Goal: Task Accomplishment & Management: Manage account settings

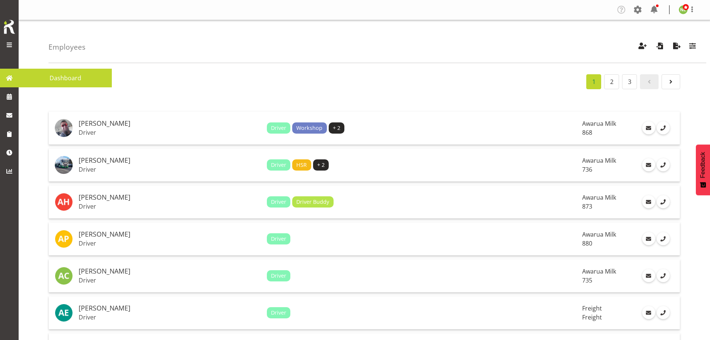
click at [7, 79] on span at bounding box center [9, 77] width 11 height 11
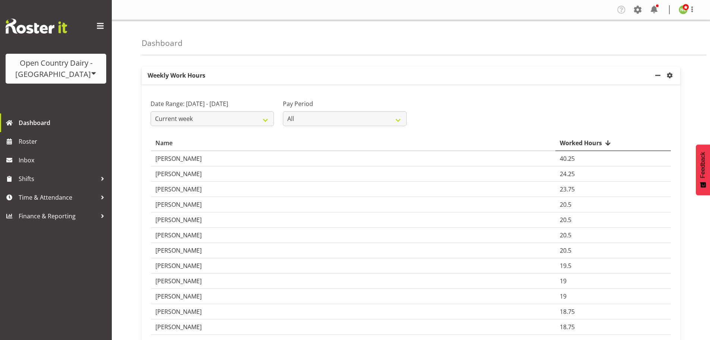
drag, startPoint x: 46, startPoint y: 72, endPoint x: 50, endPoint y: 70, distance: 4.3
click at [48, 71] on div "Open Country Dairy - [GEOGRAPHIC_DATA]" at bounding box center [56, 68] width 86 height 22
click at [60, 96] on link "Open Country Dairy - [GEOGRAPHIC_DATA]" at bounding box center [78, 94] width 144 height 13
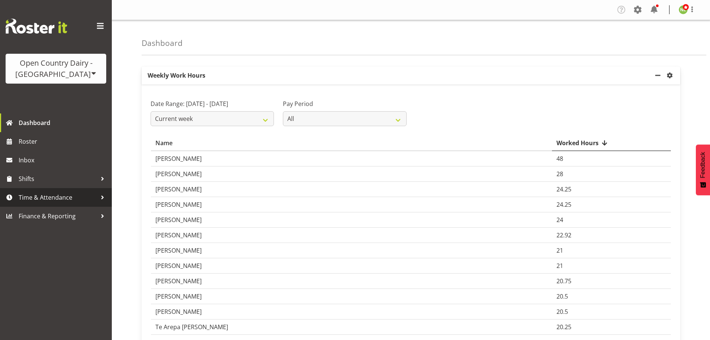
click at [58, 202] on span "Time & Attendance" at bounding box center [58, 197] width 78 height 11
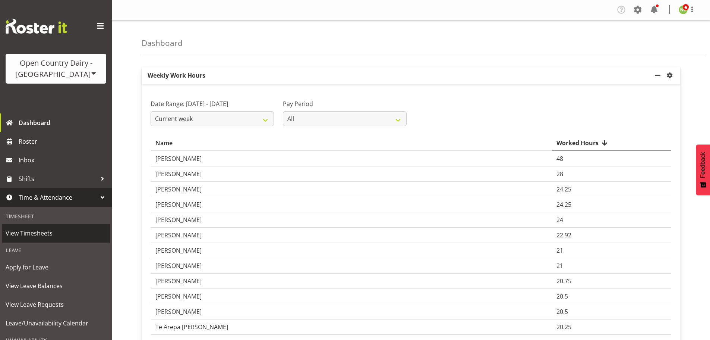
click at [50, 233] on span "View Timesheets" at bounding box center [56, 232] width 101 height 11
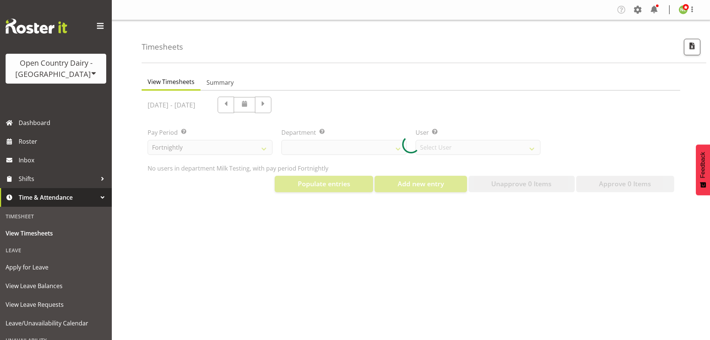
click at [597, 129] on div at bounding box center [411, 144] width 539 height 107
select select "733"
select select "7414"
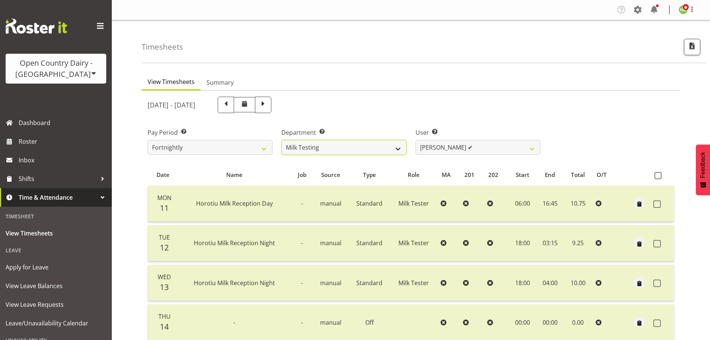
drag, startPoint x: 388, startPoint y: 148, endPoint x: 380, endPoint y: 154, distance: 10.4
click at [388, 147] on select "701 702 703 704 705 706 707 708 709 710 711 712 713 714 715 716 717 718 719 720" at bounding box center [343, 147] width 125 height 15
click at [281, 140] on select "701 702 703 704 705 706 707 708 709 710 711 712 713 714 715 716 717 718 719 720" at bounding box center [343, 147] width 125 height 15
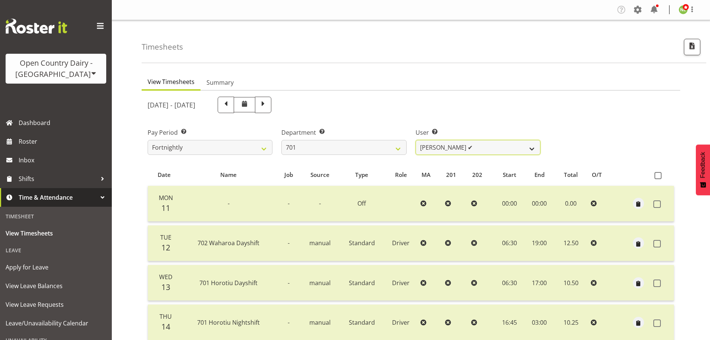
click at [444, 144] on select "Duncan Shirley ✔ Gagandeep Singh ✔ Johann Van Zyl ✔ John Cottingham ✔" at bounding box center [478, 147] width 125 height 15
drag, startPoint x: 368, startPoint y: 147, endPoint x: 365, endPoint y: 150, distance: 4.6
click at [368, 147] on select "701 702 703 704 705 706 707 708 709 710 711 712 713 714 715 716 717 718 719 720" at bounding box center [343, 147] width 125 height 15
click at [281, 140] on select "701 702 703 704 705 706 707 708 709 710 711 712 713 714 715 716 717 718 719 720" at bounding box center [343, 147] width 125 height 15
click at [444, 147] on select "Brian Riddle ✔ Denica Tapiki ✔ Nick Adlington ✔ Simon Phillpott ✔" at bounding box center [478, 147] width 125 height 15
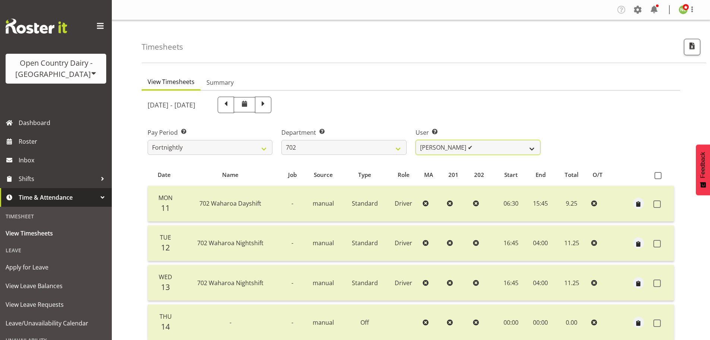
drag, startPoint x: 444, startPoint y: 147, endPoint x: 433, endPoint y: 148, distance: 11.2
click at [444, 147] on select "Brian Riddle ✔ Denica Tapiki ✔ Nick Adlington ✔ Simon Phillpott ✔" at bounding box center [478, 147] width 125 height 15
click at [382, 147] on select "701 702 703 704 705 706 707 708 709 710 711 712 713 714 715 716 717 718 719 720" at bounding box center [343, 147] width 125 height 15
click at [281, 140] on select "701 702 703 704 705 706 707 708 709 710 711 712 713 714 715 716 717 718 719 720" at bounding box center [343, 147] width 125 height 15
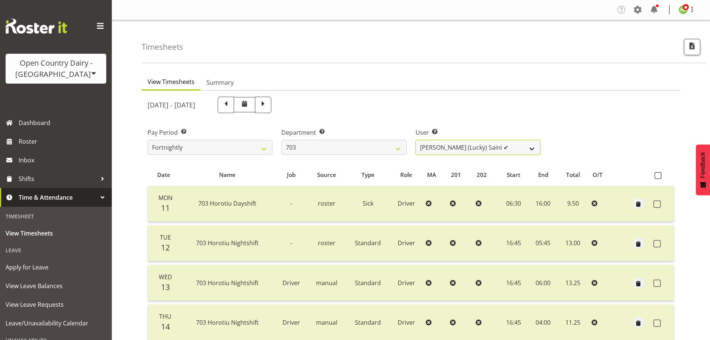
click at [454, 148] on select "Bhupinder (Lucky) Saini ✔ Mark Fowler ✔ Tama Baker ✔" at bounding box center [478, 147] width 125 height 15
click at [444, 148] on select "Bhupinder (Lucky) Saini ✔ Mark Fowler ✔ Tama Baker ✔" at bounding box center [478, 147] width 125 height 15
click at [337, 148] on select "701 702 703 704 705 706 707 708 709 710 711 712 713 714 715 716 717 718 719 720" at bounding box center [343, 147] width 125 height 15
click at [281, 140] on select "701 702 703 704 705 706 707 708 709 710 711 712 713 714 715 716 717 718 719 720" at bounding box center [343, 147] width 125 height 15
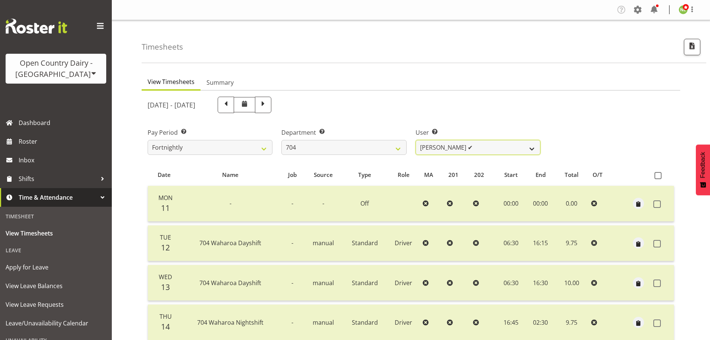
click at [465, 145] on select "Graham Houghton ✔ Jon Williams ✔ Stephen Rae ✔" at bounding box center [478, 147] width 125 height 15
drag, startPoint x: 465, startPoint y: 145, endPoint x: 371, endPoint y: 144, distance: 94.3
click at [465, 145] on select "Graham Houghton ✔ Jon Williams ✔ Stephen Rae ✔" at bounding box center [478, 147] width 125 height 15
click at [340, 141] on select "701 702 703 704 705 706 707 708 709 710 711 712 713 714 715 716 717 718 719 720" at bounding box center [343, 147] width 125 height 15
click at [281, 140] on select "701 702 703 704 705 706 707 708 709 710 711 712 713 714 715 716 717 718 719 720" at bounding box center [343, 147] width 125 height 15
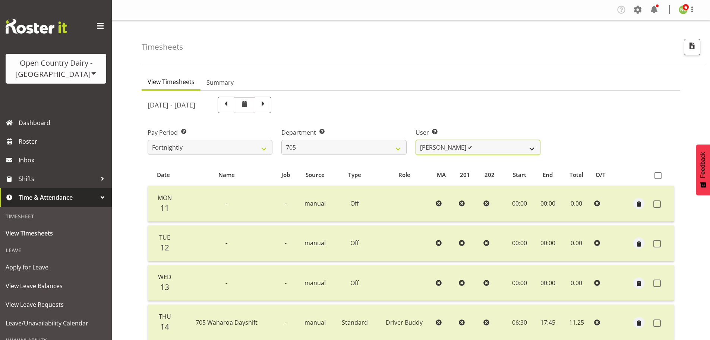
click at [450, 146] on select "Colin Kelly ✔ Craig Cottam ✔ John May ✔" at bounding box center [478, 147] width 125 height 15
drag, startPoint x: 450, startPoint y: 146, endPoint x: 429, endPoint y: 147, distance: 20.9
click at [450, 146] on select "Colin Kelly ✔ Craig Cottam ✔ John May ✔" at bounding box center [478, 147] width 125 height 15
click at [366, 153] on select "701 702 703 704 705 706 707 708 709 710 711 712 713 714 715 716 717 718 719 720" at bounding box center [343, 147] width 125 height 15
click at [281, 140] on select "701 702 703 704 705 706 707 708 709 710 711 712 713 714 715 716 717 718 719 720" at bounding box center [343, 147] width 125 height 15
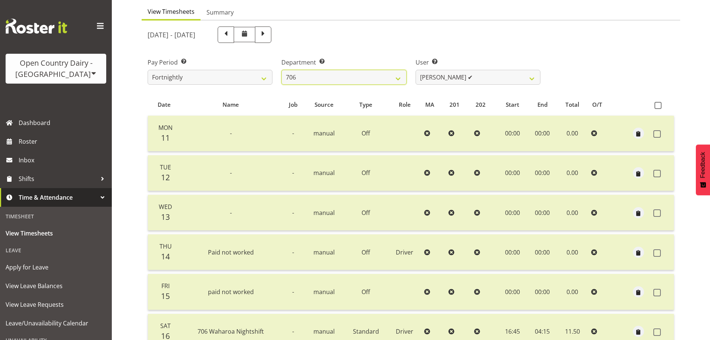
scroll to position [75, 0]
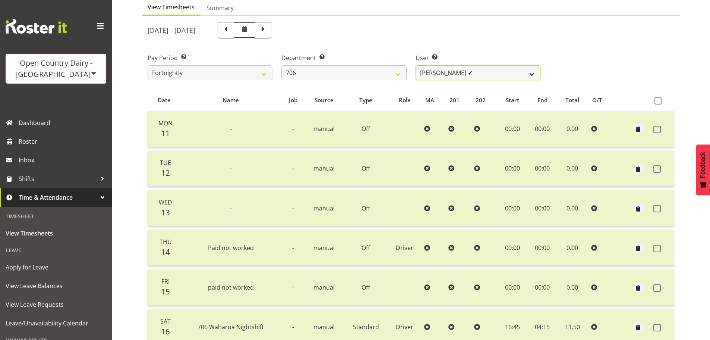
click at [475, 74] on select "Andrew Kearns ✔ Len Symons ✔ Mark Ansley ✔ Paul Griffin ✔" at bounding box center [478, 72] width 125 height 15
drag, startPoint x: 475, startPoint y: 74, endPoint x: 383, endPoint y: 77, distance: 92.5
click at [472, 75] on select "Andrew Kearns ✔ Len Symons ✔ Mark Ansley ✔ Paul Griffin ✔" at bounding box center [478, 72] width 125 height 15
click at [363, 76] on select "701 702 703 704 705 706 707 708 709 710 711 712 713 714 715 716 717 718 719 720" at bounding box center [343, 72] width 125 height 15
click at [281, 65] on select "701 702 703 704 705 706 707 708 709 710 711 712 713 714 715 716 717 718 719 720" at bounding box center [343, 72] width 125 height 15
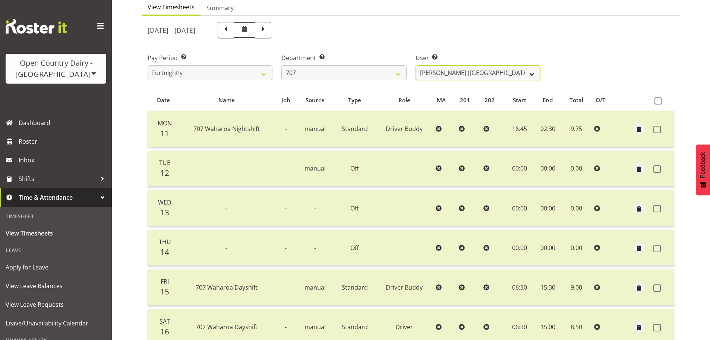
click at [456, 72] on select "Alan (TK) Bedford ✔ Mike Madden ✔" at bounding box center [478, 72] width 125 height 15
drag, startPoint x: 456, startPoint y: 72, endPoint x: 392, endPoint y: 69, distance: 63.8
click at [453, 72] on select "Alan (TK) Bedford ✔ Mike Madden ✔" at bounding box center [478, 72] width 125 height 15
click at [383, 72] on select "701 702 703 704 705 706 707 708 709 710 711 712 713 714 715 716 717 718 719 720" at bounding box center [343, 72] width 125 height 15
click at [281, 65] on select "701 702 703 704 705 706 707 708 709 710 711 712 713 714 715 716 717 718 719 720" at bounding box center [343, 72] width 125 height 15
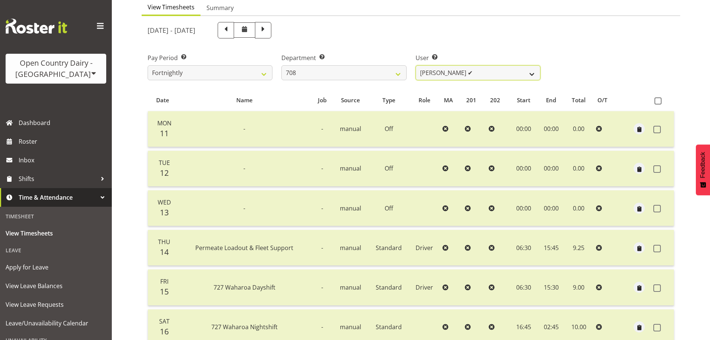
click at [447, 68] on select "David Foote ✔ Mark Himiona ✔" at bounding box center [478, 72] width 125 height 15
click at [391, 75] on select "701 702 703 704 705 706 707 708 709 710 711 712 713 714 715 716 717 718 719 720" at bounding box center [343, 72] width 125 height 15
click at [281, 65] on select "701 702 703 704 705 706 707 708 709 710 711 712 713 714 715 716 717 718 719 720" at bounding box center [343, 72] width 125 height 15
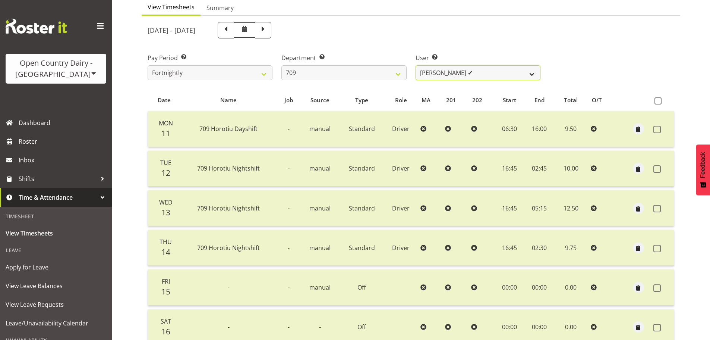
click at [459, 76] on select "Alex Barclay ✔ Craig Knudsen ✔ Jaswant Singh ✔ Ross Cook ✔" at bounding box center [478, 72] width 125 height 15
click at [390, 77] on select "701 702 703 704 705 706 707 708 709 710 711 712 713 714 715 716 717 718 719 720" at bounding box center [343, 72] width 125 height 15
click at [281, 65] on select "701 702 703 704 705 706 707 708 709 710 711 712 713 714 715 716 717 718 719 720" at bounding box center [343, 72] width 125 height 15
click at [452, 72] on select "Dean Chapman ✔ George Megchelse ✔ Kris Gambhir ✔ Richie Epere ✔" at bounding box center [478, 72] width 125 height 15
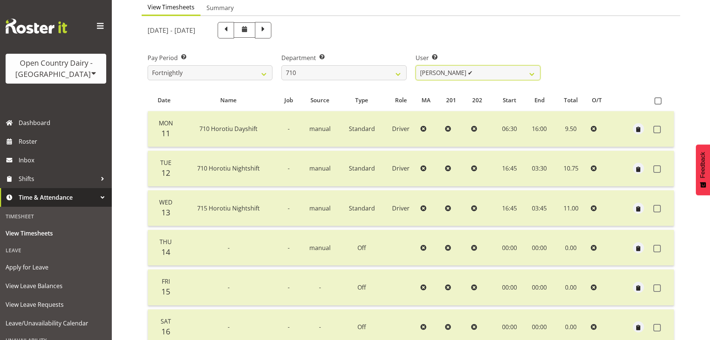
drag, startPoint x: 452, startPoint y: 72, endPoint x: 415, endPoint y: 73, distance: 37.3
click at [444, 71] on select "Dean Chapman ✔ George Megchelse ✔ Kris Gambhir ✔ Richie Epere ✔" at bounding box center [478, 72] width 125 height 15
drag, startPoint x: 355, startPoint y: 74, endPoint x: 356, endPoint y: 80, distance: 5.7
click at [355, 74] on select "701 702 703 704 705 706 707 708 709 710 711 712 713 714 715 716 717 718 719 720" at bounding box center [343, 72] width 125 height 15
click at [281, 65] on select "701 702 703 704 705 706 707 708 709 710 711 712 713 714 715 716 717 718 719 720" at bounding box center [343, 72] width 125 height 15
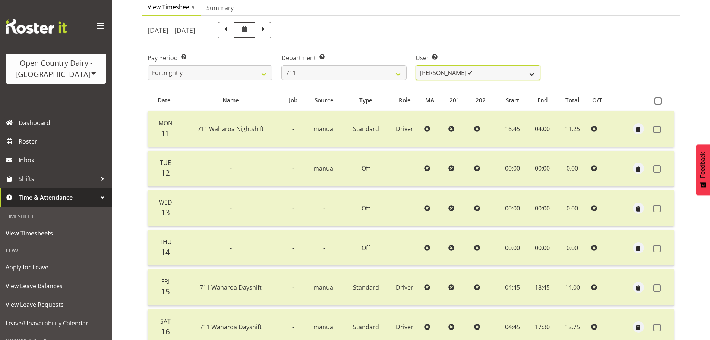
click at [456, 76] on select "Baz Morgan ✔ Gerard Cavanagh ✔ Tyrone Lawry ✔" at bounding box center [478, 72] width 125 height 15
drag, startPoint x: 459, startPoint y: 71, endPoint x: 428, endPoint y: 73, distance: 31.0
click at [459, 71] on select "Baz Morgan ✔ Gerard Cavanagh ✔ Tyrone Lawry ✔" at bounding box center [478, 72] width 125 height 15
click at [391, 73] on select "701 702 703 704 705 706 707 708 709 710 711 712 713 714 715 716 717 718 719 720" at bounding box center [343, 72] width 125 height 15
click at [281, 65] on select "701 702 703 704 705 706 707 708 709 710 711 712 713 714 715 716 717 718 719 720" at bounding box center [343, 72] width 125 height 15
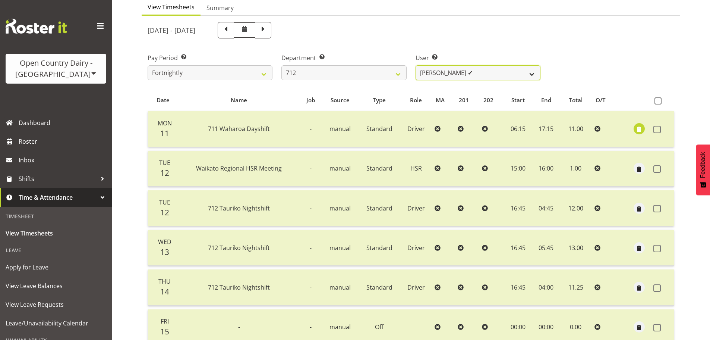
click at [465, 73] on select "Amrik Singh ✔ Jasdeep Singh ✔ Lucky Kau Kau ✔" at bounding box center [478, 72] width 125 height 15
click at [355, 67] on select "701 702 703 704 705 706 707 708 709 710 711 712 713 714 715 716 717 718 719 720" at bounding box center [343, 72] width 125 height 15
click at [281, 65] on select "701 702 703 704 705 706 707 708 709 710 711 712 713 714 715 716 717 718 719 720" at bounding box center [343, 72] width 125 height 15
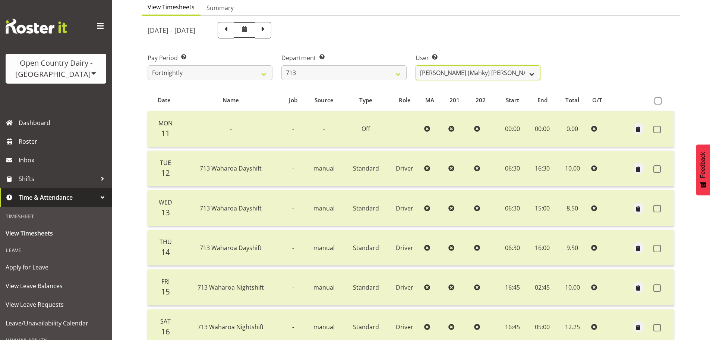
click at [462, 73] on select "Harmanpreet (Mahky) Dhillon ✔ Marcus Waretini ✔ Norman Sellen ✔" at bounding box center [478, 72] width 125 height 15
click at [460, 73] on select "Harmanpreet (Mahky) Dhillon ✔ Marcus Waretini ✔ Norman Sellen ✔" at bounding box center [478, 72] width 125 height 15
click at [365, 81] on div "Department Select which department you would like to view. 701 702 703 704 705 …" at bounding box center [344, 64] width 134 height 42
click at [365, 77] on select "701 702 703 704 705 706 707 708 709 710 711 712 713 714 715 716 717 718 719 720" at bounding box center [343, 72] width 125 height 15
click at [281, 65] on select "701 702 703 704 705 706 707 708 709 710 711 712 713 714 715 716 717 718 719 720" at bounding box center [343, 72] width 125 height 15
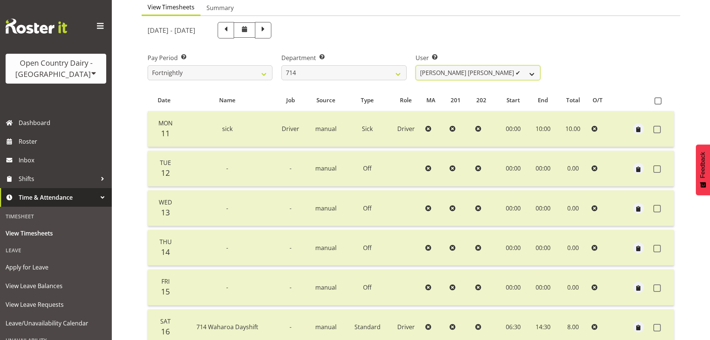
click at [455, 73] on select "Fraser Stephens ✔ Nev Brewster ✔ Stephen Parsons ✔ Tom Gaelic ✔" at bounding box center [478, 72] width 125 height 15
drag, startPoint x: 456, startPoint y: 71, endPoint x: 451, endPoint y: 72, distance: 5.3
click at [456, 71] on select "Fraser Stephens ✔ Nev Brewster ✔ Stephen Parsons ✔ Tom Gaelic ✔" at bounding box center [478, 72] width 125 height 15
click at [378, 69] on select "701 702 703 704 705 706 707 708 709 710 711 712 713 714 715 716 717 718 719 720" at bounding box center [343, 72] width 125 height 15
click at [281, 65] on select "701 702 703 704 705 706 707 708 709 710 711 712 713 714 715 716 717 718 719 720" at bounding box center [343, 72] width 125 height 15
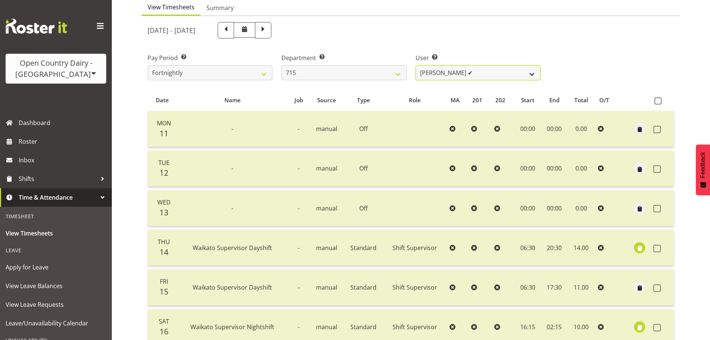
click at [460, 72] on select "Glenn McPherson ✔ Greg Healey ✔ Max Coulter ✔ Neal Chalklen ✔" at bounding box center [478, 72] width 125 height 15
drag, startPoint x: 461, startPoint y: 70, endPoint x: 391, endPoint y: 81, distance: 70.7
click at [460, 70] on select "Glenn McPherson ✔ Greg Healey ✔ Max Coulter ✔ Neal Chalklen ✔" at bounding box center [478, 72] width 125 height 15
click at [355, 75] on select "701 702 703 704 705 706 707 708 709 710 711 712 713 714 715 716 717 718 719 720" at bounding box center [343, 72] width 125 height 15
click at [281, 65] on select "701 702 703 704 705 706 707 708 709 710 711 712 713 714 715 716 717 718 719 720" at bounding box center [343, 72] width 125 height 15
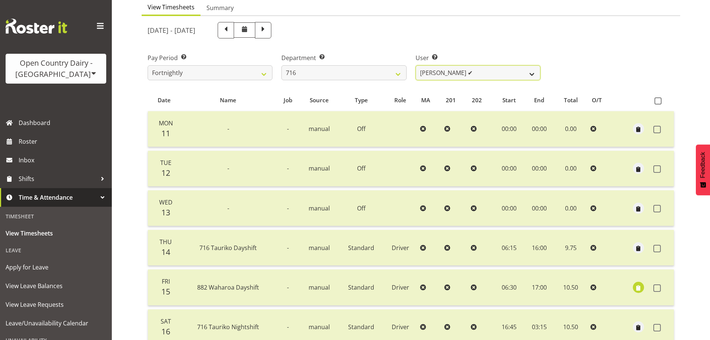
click at [463, 71] on select "Casey Leonard ✔ Darren Norris ✔ Glen Fraser ✔ Happy Kaler ❌ Michael O'Connor ✔" at bounding box center [478, 72] width 125 height 15
click at [461, 72] on select "Casey Leonard ✔ Darren Norris ✔ Glen Fraser ✔ Happy Kaler ❌ Michael O'Connor ✔" at bounding box center [478, 72] width 125 height 15
click at [371, 70] on select "701 702 703 704 705 706 707 708 709 710 711 712 713 714 715 716 717 718 719 720" at bounding box center [343, 72] width 125 height 15
click at [281, 65] on select "701 702 703 704 705 706 707 708 709 710 711 712 713 714 715 716 717 718 719 720" at bounding box center [343, 72] width 125 height 15
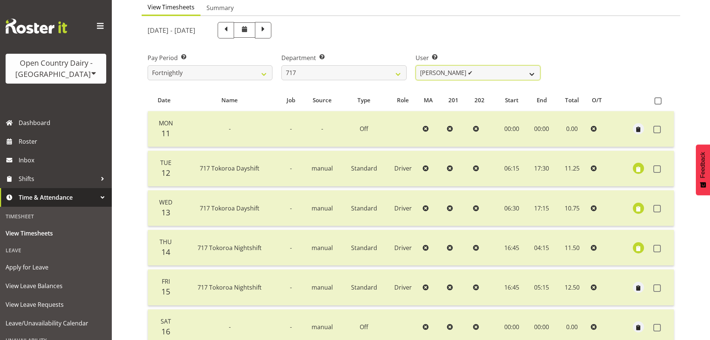
click at [461, 79] on select "Daryl Wrigley ✔ Dodge Lindsay Laing ✔ Eric Stothers ✔ Jeff Anderson ✔" at bounding box center [478, 72] width 125 height 15
drag, startPoint x: 460, startPoint y: 74, endPoint x: 401, endPoint y: 81, distance: 59.2
click at [457, 73] on select "Daryl Wrigley ✔ Dodge Lindsay Laing ✔ Eric Stothers ✔ Jeff Anderson ✔" at bounding box center [478, 72] width 125 height 15
click at [382, 78] on select "701 702 703 704 705 706 707 708 709 710 711 712 713 714 715 716 717 718 719 720" at bounding box center [343, 72] width 125 height 15
click at [281, 65] on select "701 702 703 704 705 706 707 708 709 710 711 712 713 714 715 716 717 718 719 720" at bounding box center [343, 72] width 125 height 15
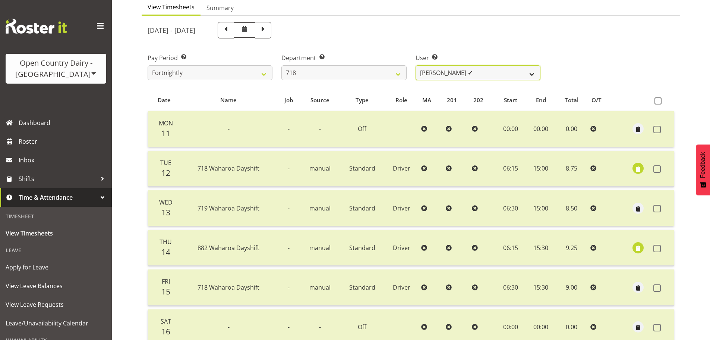
click at [468, 72] on select "Graeme Raupi ✔ Jimmy Boult ✔ Linsay Bourne ✔ Tony Fielding ✔" at bounding box center [478, 72] width 125 height 15
click at [468, 71] on select "Graeme Raupi ✔ Jimmy Boult ✔ Linsay Bourne ✔ Tony Fielding ✔" at bounding box center [478, 72] width 125 height 15
click at [382, 75] on select "701 702 703 704 705 706 707 708 709 710 711 712 713 714 715 716 717 718 719 720" at bounding box center [343, 72] width 125 height 15
click at [281, 65] on select "701 702 703 704 705 706 707 708 709 710 711 712 713 714 715 716 717 718 719 720" at bounding box center [343, 72] width 125 height 15
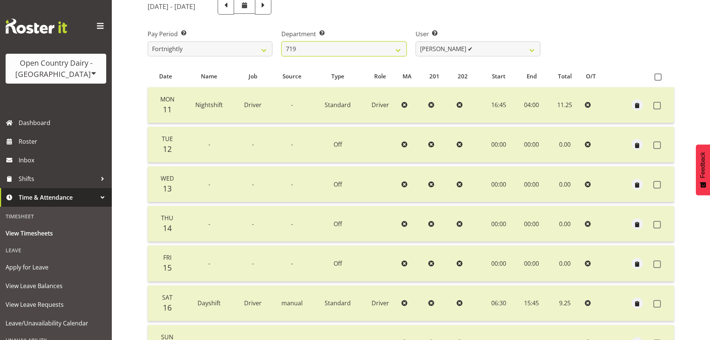
scroll to position [112, 0]
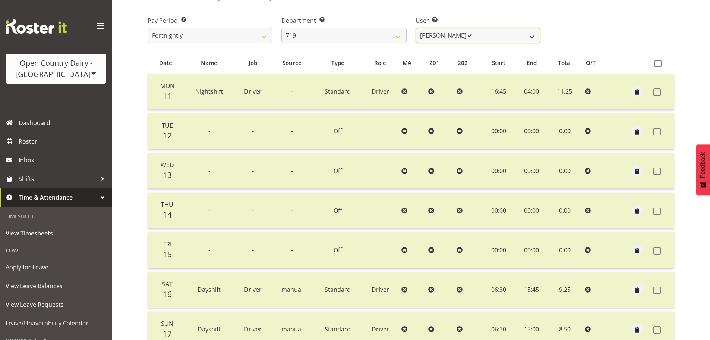
click at [457, 32] on select "Andrew de Lautour ✔ James Wellington ✔ Sami Ovesen ✔" at bounding box center [478, 35] width 125 height 15
click at [459, 30] on select "Andrew de Lautour ✔ James Wellington ✔ Sami Ovesen ✔" at bounding box center [478, 35] width 125 height 15
click at [355, 41] on select "701 702 703 704 705 706 707 708 709 710 711 712 713 714 715 716 717 718 719 720" at bounding box center [343, 35] width 125 height 15
click at [281, 28] on select "701 702 703 704 705 706 707 708 709 710 711 712 713 714 715 716 717 718 719 720" at bounding box center [343, 35] width 125 height 15
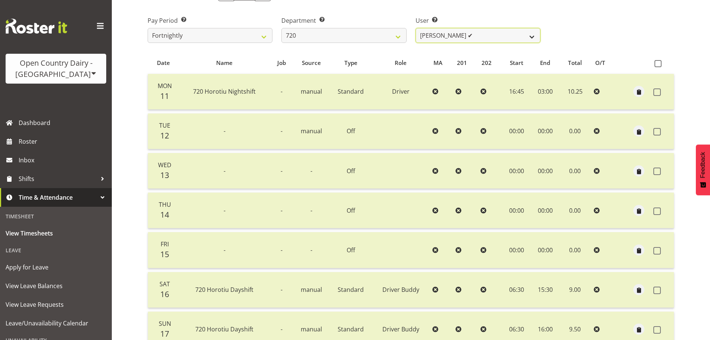
click at [451, 35] on select "Garry Hooper ✔ Kerry Slater ✔ Nathan Frankhouser ✔ Steve Daly ✔" at bounding box center [478, 35] width 125 height 15
drag, startPoint x: 451, startPoint y: 35, endPoint x: 402, endPoint y: 40, distance: 49.5
click at [452, 34] on select "Garry Hooper ✔ Kerry Slater ✔ Nathan Frankhouser ✔ Steve Daly ✔" at bounding box center [478, 35] width 125 height 15
drag, startPoint x: 379, startPoint y: 37, endPoint x: 375, endPoint y: 37, distance: 3.8
click at [379, 37] on select "701 702 703 704 705 706 707 708 709 710 711 712 713 714 715 716 717 718 719 720" at bounding box center [343, 35] width 125 height 15
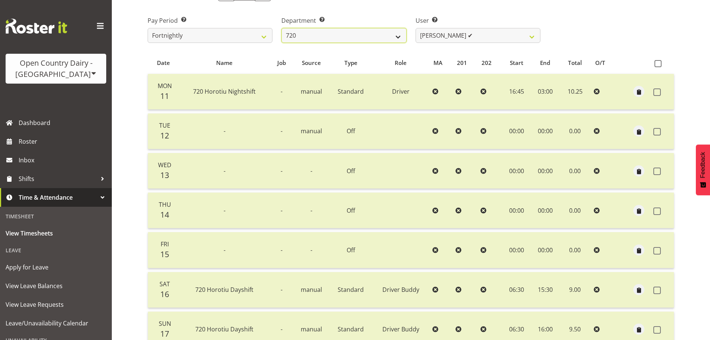
drag, startPoint x: 354, startPoint y: 33, endPoint x: 358, endPoint y: 40, distance: 8.5
click at [355, 32] on select "701 702 703 704 705 706 707 708 709 710 711 712 713 714 715 716 717 718 719 720" at bounding box center [343, 35] width 125 height 15
click at [281, 28] on select "701 702 703 704 705 706 707 708 709 710 711 712 713 714 715 716 717 718 719 720" at bounding box center [343, 35] width 125 height 15
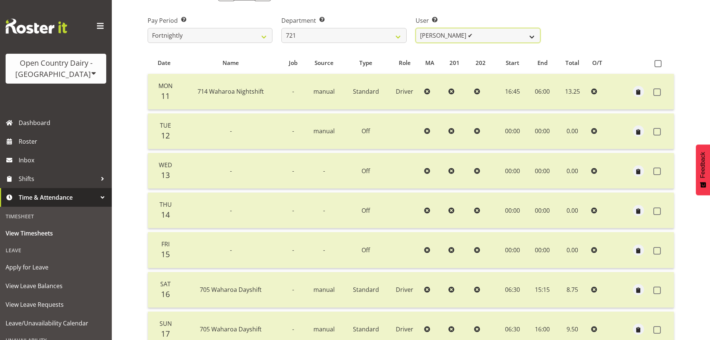
click at [441, 34] on select "George Taylor ✔ Grant Vercoe ✔" at bounding box center [478, 35] width 125 height 15
drag, startPoint x: 441, startPoint y: 34, endPoint x: 430, endPoint y: 35, distance: 11.6
click at [438, 34] on select "George Taylor ✔ Grant Vercoe ✔" at bounding box center [478, 35] width 125 height 15
drag, startPoint x: 368, startPoint y: 35, endPoint x: 365, endPoint y: 40, distance: 5.2
click at [368, 35] on select "701 702 703 704 705 706 707 708 709 710 711 712 713 714 715 716 717 718 719 720" at bounding box center [343, 35] width 125 height 15
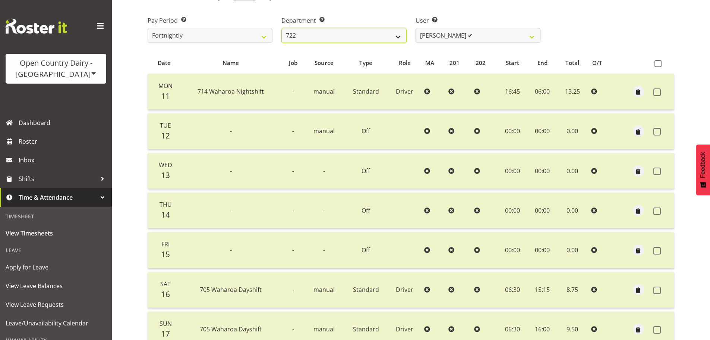
click at [281, 28] on select "701 702 703 704 705 706 707 708 709 710 711 712 713 714 715 716 717 718 719 720" at bounding box center [343, 35] width 125 height 15
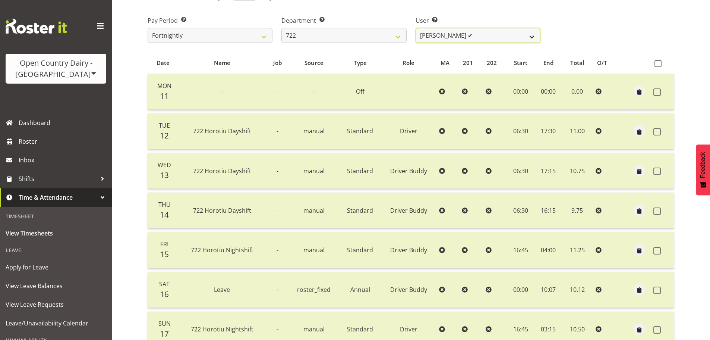
click at [443, 35] on select "Andy Webb ✔ Darren Hatcher ✔ Gurpreet Singh ✔" at bounding box center [478, 35] width 125 height 15
drag, startPoint x: 439, startPoint y: 35, endPoint x: 427, endPoint y: 37, distance: 12.1
click at [439, 35] on select "Andy Webb ✔ Darren Hatcher ✔ Gurpreet Singh ✔" at bounding box center [478, 35] width 125 height 15
drag, startPoint x: 344, startPoint y: 37, endPoint x: 342, endPoint y: 42, distance: 6.0
click at [344, 37] on select "701 702 703 704 705 706 707 708 709 710 711 712 713 714 715 716 717 718 719 720" at bounding box center [343, 35] width 125 height 15
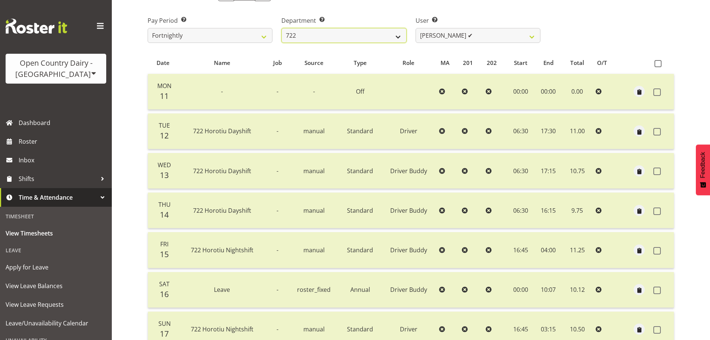
select select "819"
click at [281, 28] on select "701 702 703 704 705 706 707 708 709 710 711 712 713 714 715 716 717 718 719 720" at bounding box center [343, 35] width 125 height 15
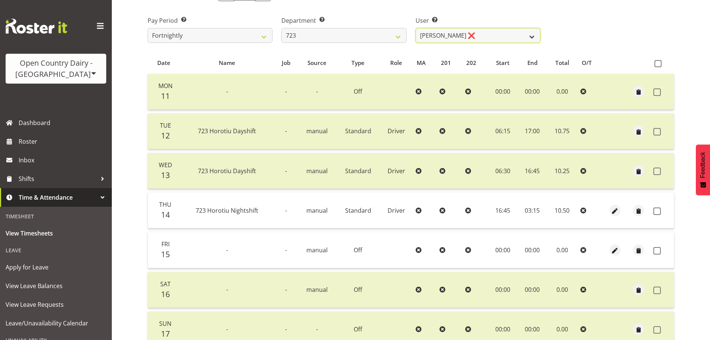
click at [459, 31] on select "Daljeet Rai ❌ Manjinder Singh ✔ Prabhjot Singh ✔ Varninder Singh ✔" at bounding box center [478, 35] width 125 height 15
click at [624, 41] on div "Pay Period Select which pay period you would like to view. Fortnightly Departme…" at bounding box center [411, 27] width 536 height 42
click at [123, 207] on div "Timesheets View Timesheets Summary August 11th - August 17th 2025 Pay Period Se…" at bounding box center [411, 154] width 598 height 493
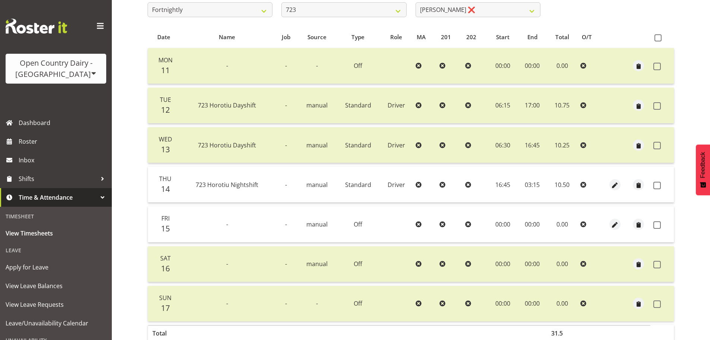
scroll to position [149, 0]
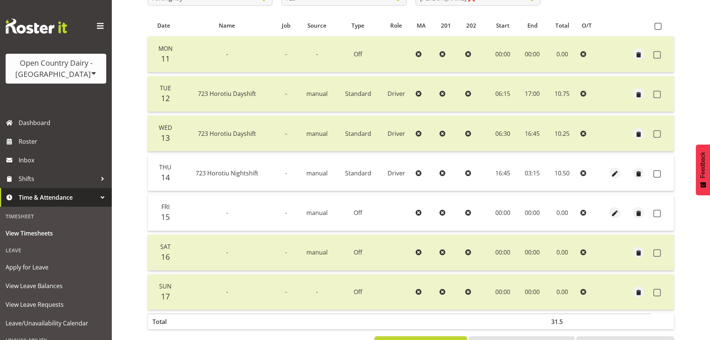
click at [229, 172] on span "723 Horotiu Nightshift" at bounding box center [227, 173] width 63 height 8
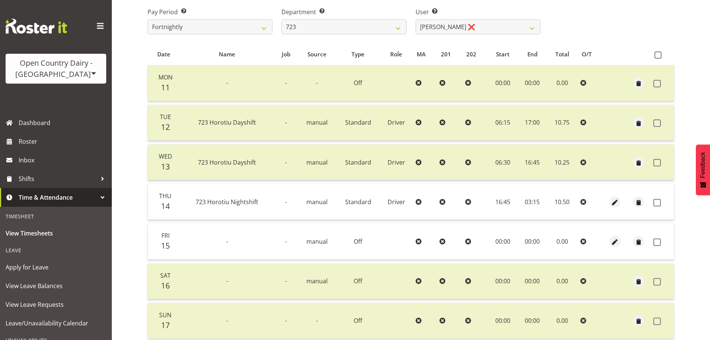
scroll to position [75, 0]
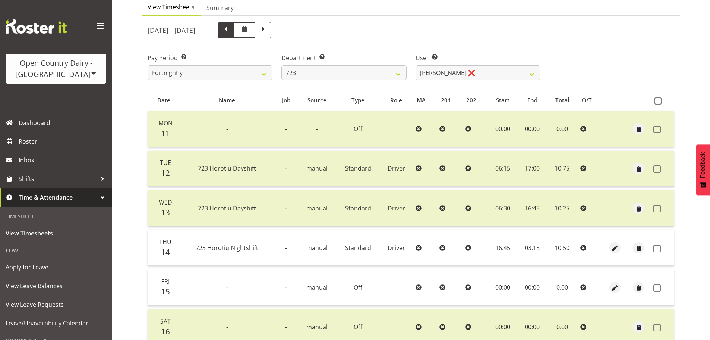
click at [231, 32] on span at bounding box center [226, 30] width 10 height 10
select select
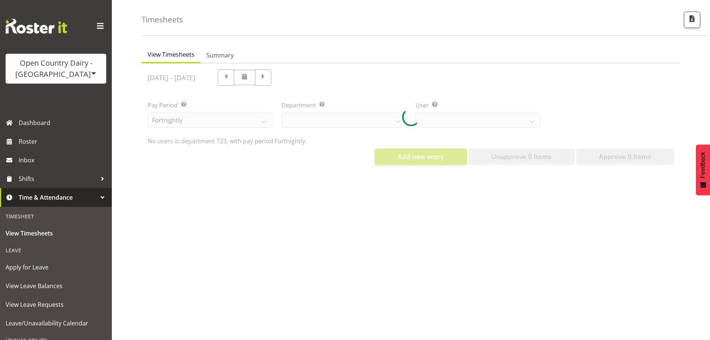
select select "819"
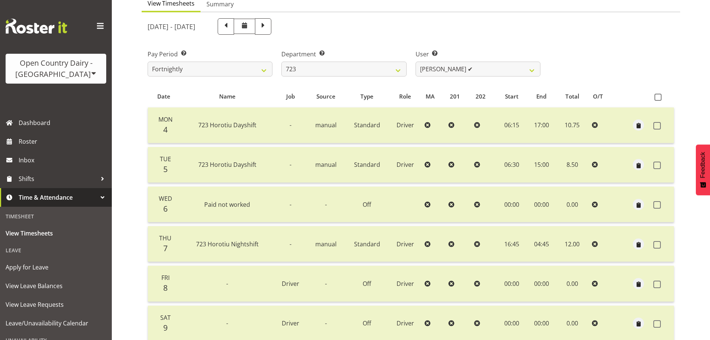
scroll to position [67, 0]
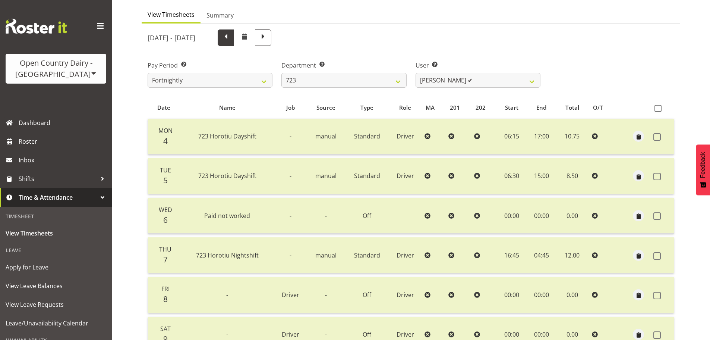
click at [231, 38] on span at bounding box center [226, 37] width 10 height 10
select select
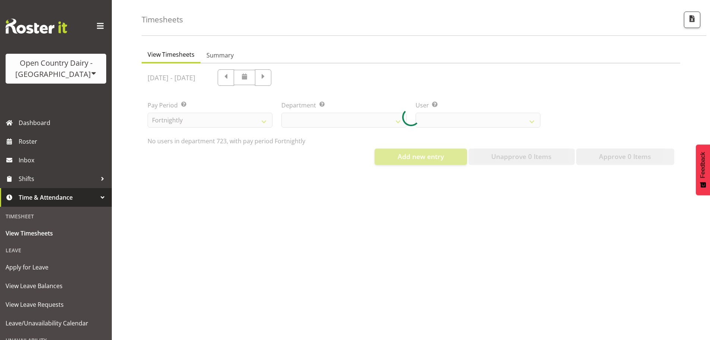
scroll to position [33, 0]
select select "819"
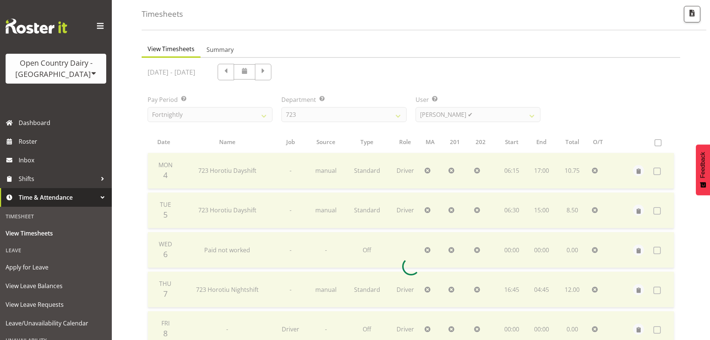
scroll to position [67, 0]
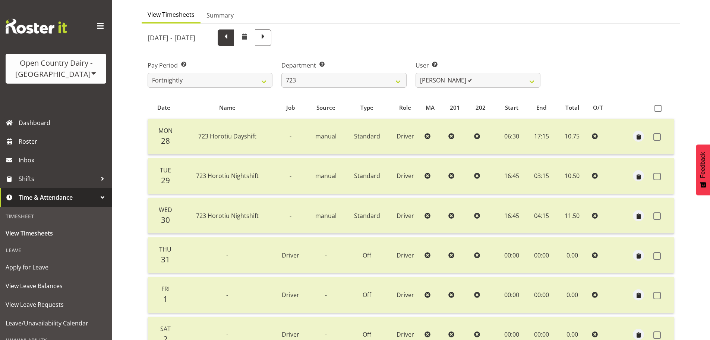
click at [231, 41] on span at bounding box center [226, 37] width 10 height 10
select select
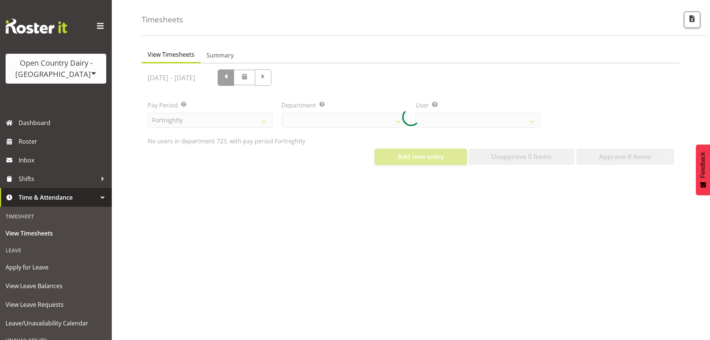
scroll to position [33, 0]
select select "819"
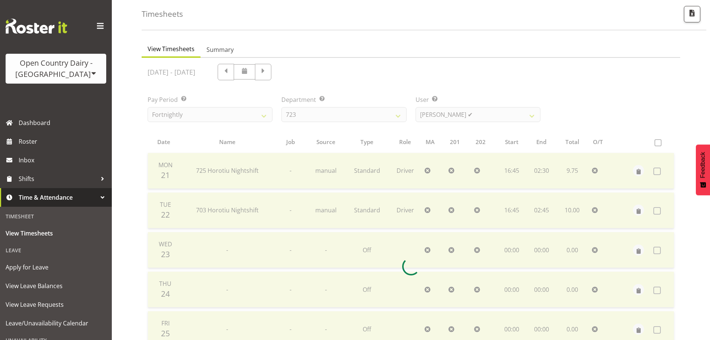
scroll to position [67, 0]
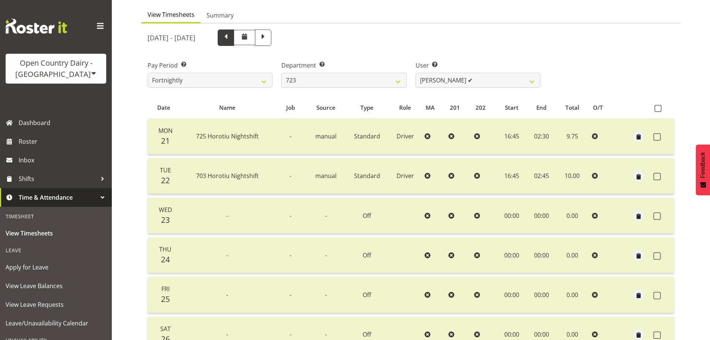
click at [231, 35] on span at bounding box center [226, 37] width 10 height 10
select select
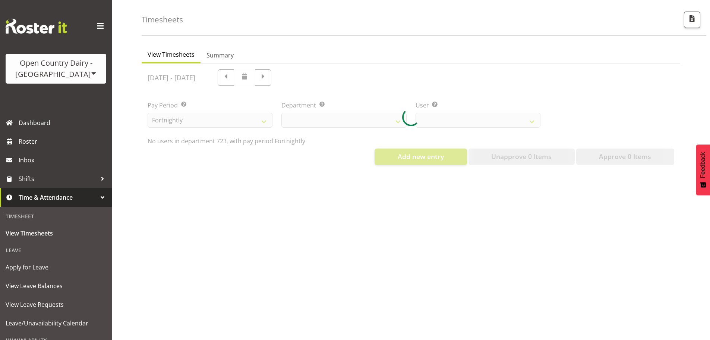
select select "819"
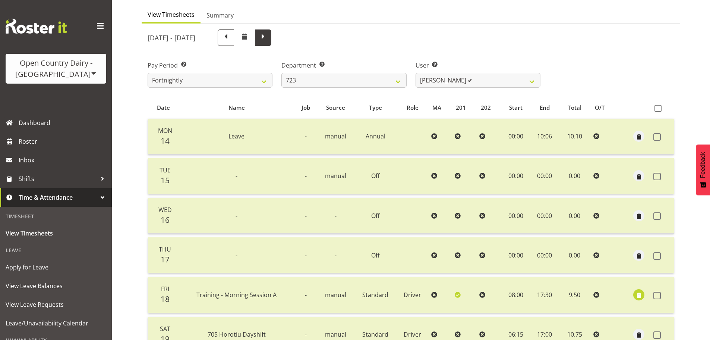
click at [268, 37] on span at bounding box center [263, 37] width 10 height 10
select select
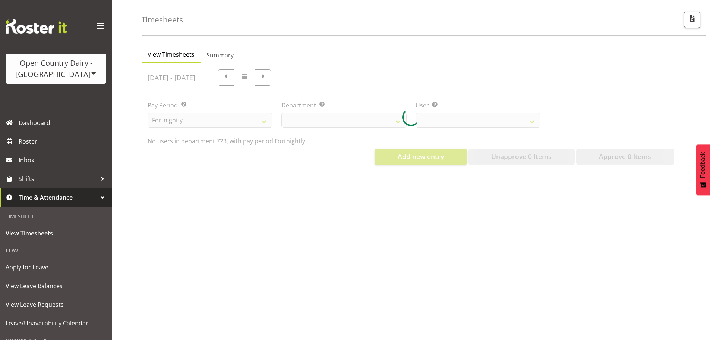
scroll to position [33, 0]
select select "819"
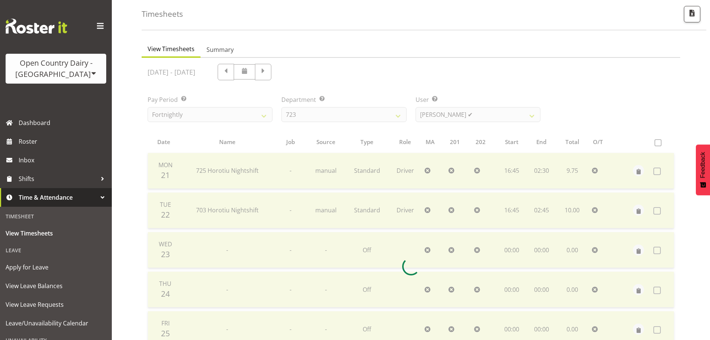
scroll to position [67, 0]
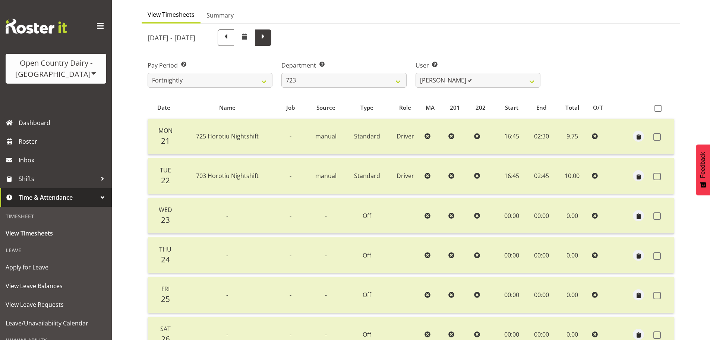
click at [268, 41] on span at bounding box center [263, 37] width 10 height 10
select select
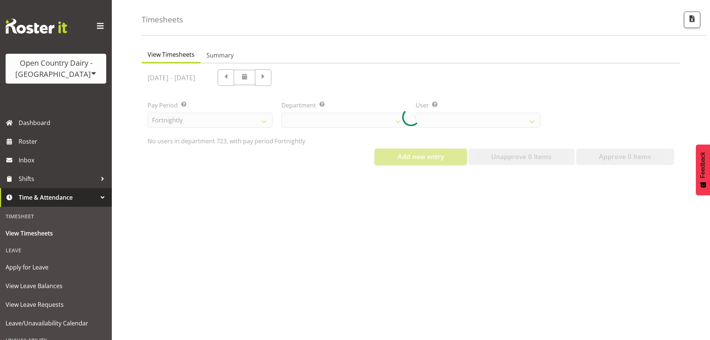
select select "819"
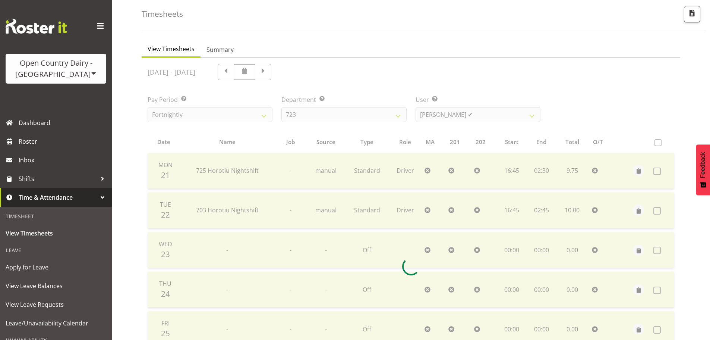
scroll to position [67, 0]
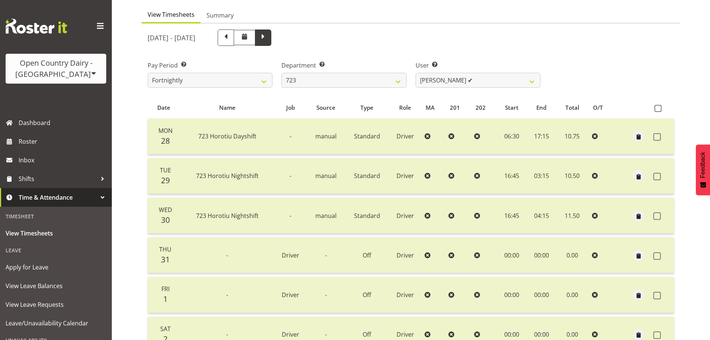
click at [268, 36] on span at bounding box center [263, 37] width 10 height 10
select select
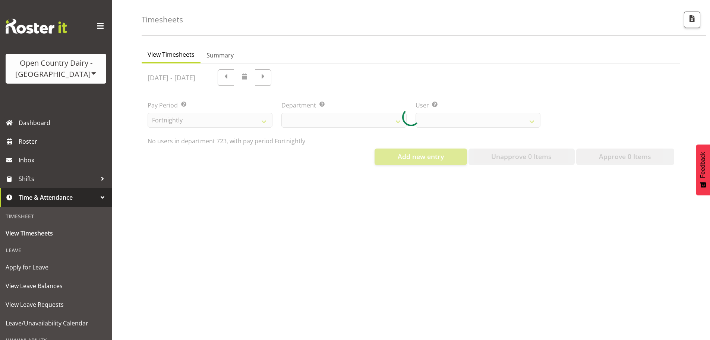
select select "819"
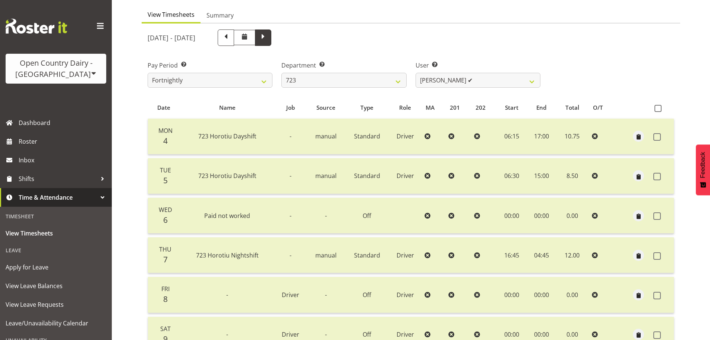
click at [268, 38] on span at bounding box center [263, 37] width 10 height 10
select select
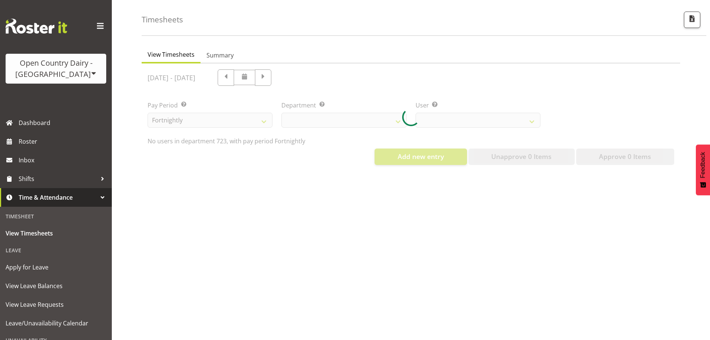
select select "819"
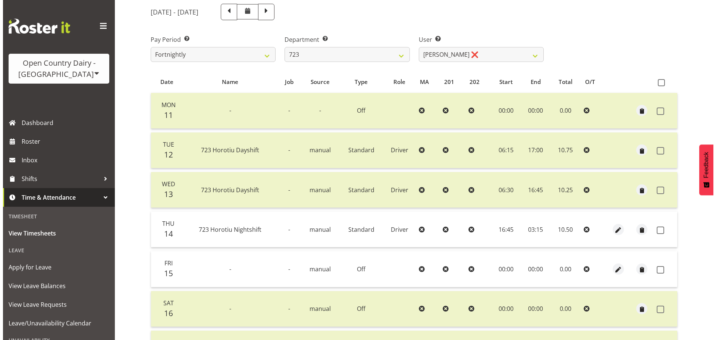
scroll to position [104, 0]
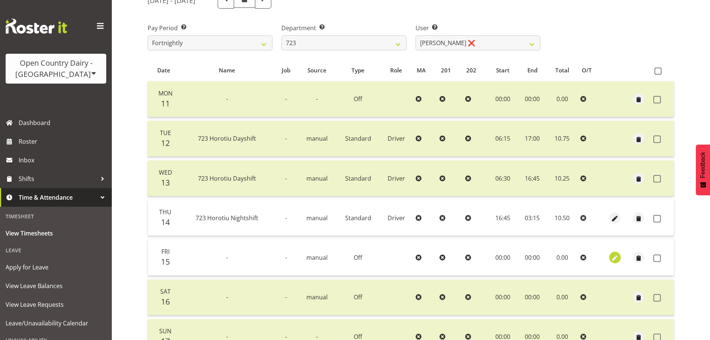
click at [611, 259] on span "button" at bounding box center [615, 258] width 9 height 9
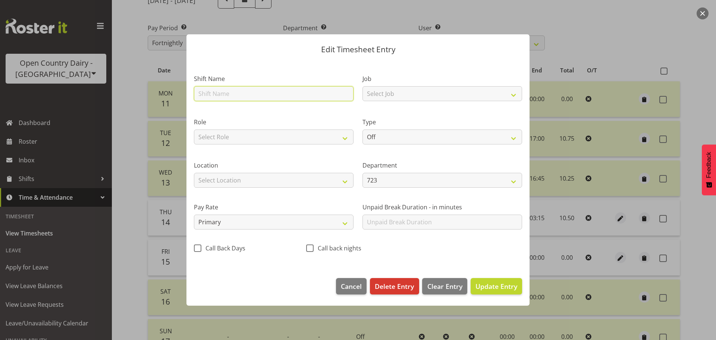
click at [229, 95] on input "text" at bounding box center [274, 93] width 160 height 15
type input "Sick"
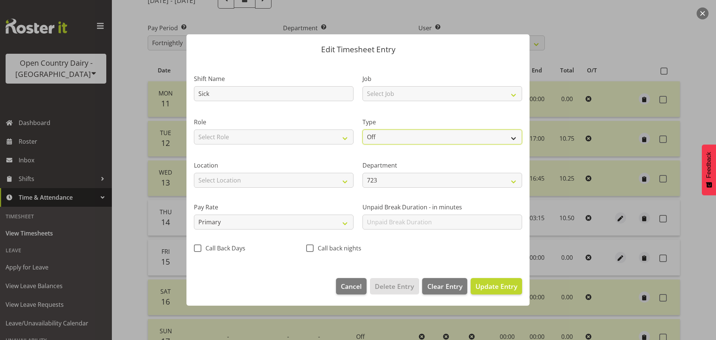
click at [379, 135] on select "Off Standard Public Holiday Public Holiday (Worked) Day In Lieu Annual Leave Si…" at bounding box center [442, 136] width 160 height 15
select select "Sick"
click at [362, 129] on select "Off Standard Public Holiday Public Holiday (Worked) Day In Lieu Annual Leave Si…" at bounding box center [442, 136] width 160 height 15
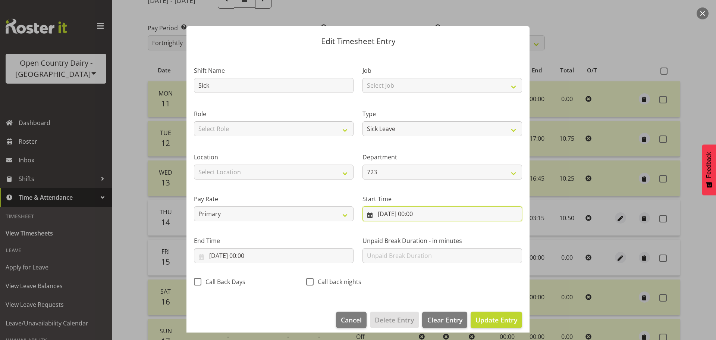
click at [428, 217] on input "15/08/2025, 00:00" at bounding box center [442, 213] width 160 height 15
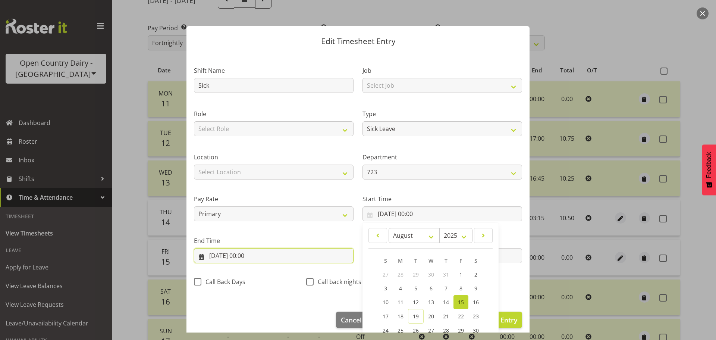
click at [259, 254] on input "15/08/2025, 00:00" at bounding box center [274, 255] width 160 height 15
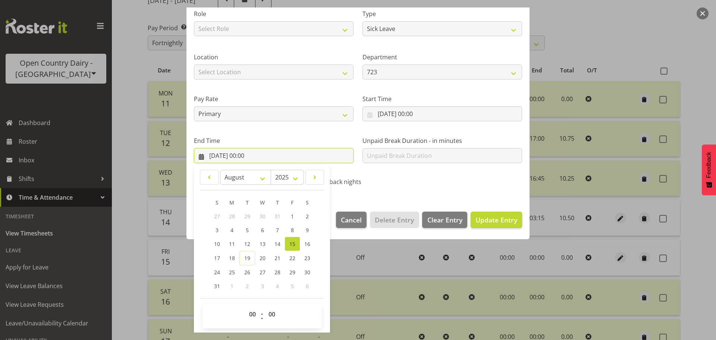
scroll to position [101, 0]
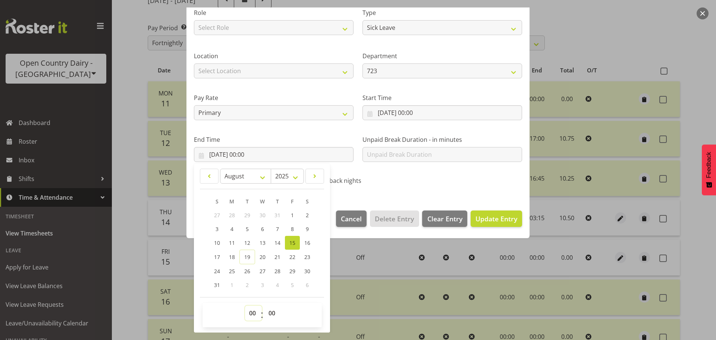
click at [256, 312] on select "00 01 02 03 04 05 06 07 08 09 10 11 12 13 14 15 16 17 18 19 20 21 22 23" at bounding box center [253, 312] width 17 height 15
select select "10"
click at [245, 305] on select "00 01 02 03 04 05 06 07 08 09 10 11 12 13 14 15 16 17 18 19 20 21 22 23" at bounding box center [253, 312] width 17 height 15
type input "15/08/2025, 10:00"
click at [272, 314] on select "00 01 02 03 04 05 06 07 08 09 10 11 12 13 14 15 16 17 18 19 20 21 22 23 24 25 2…" at bounding box center [272, 312] width 17 height 15
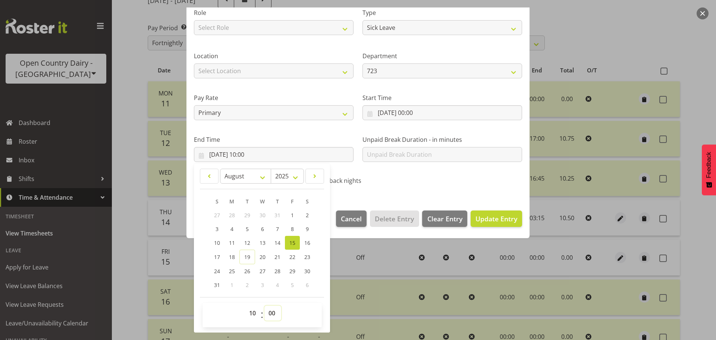
select select "6"
click at [264, 305] on select "00 01 02 03 04 05 06 07 08 09 10 11 12 13 14 15 16 17 18 19 20 21 22 23 24 25 2…" at bounding box center [272, 312] width 17 height 15
type input "15/08/2025, 10:06"
click at [494, 220] on span "Update Entry" at bounding box center [496, 218] width 42 height 9
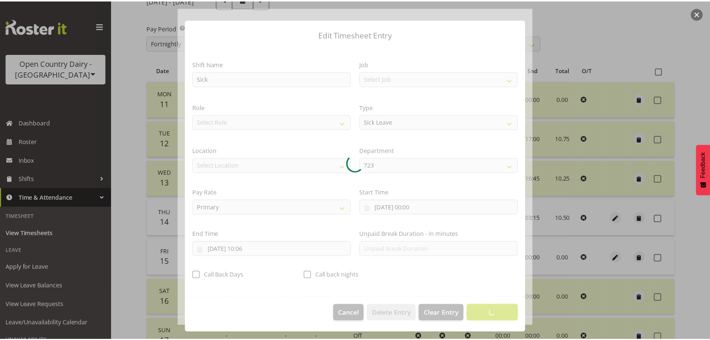
scroll to position [7, 0]
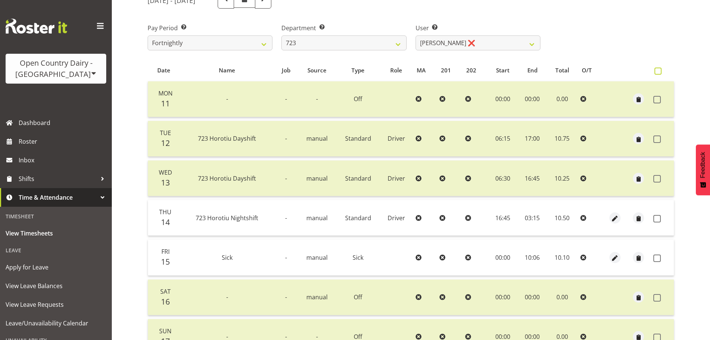
click at [658, 72] on span at bounding box center [658, 70] width 7 height 7
click at [658, 72] on input "checkbox" at bounding box center [657, 71] width 5 height 5
checkbox input "true"
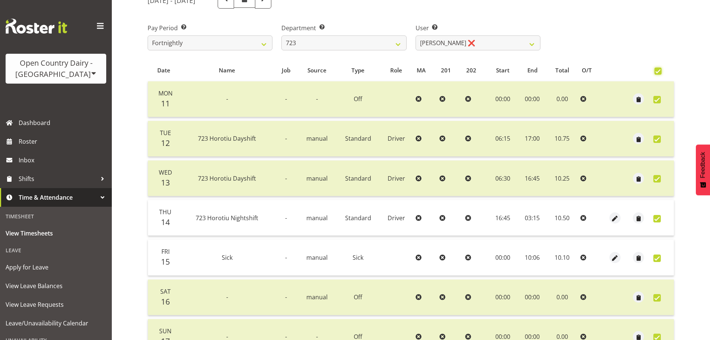
checkbox input "true"
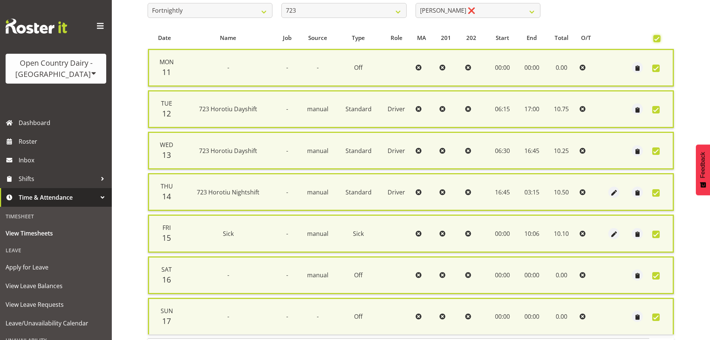
scroll to position [191, 0]
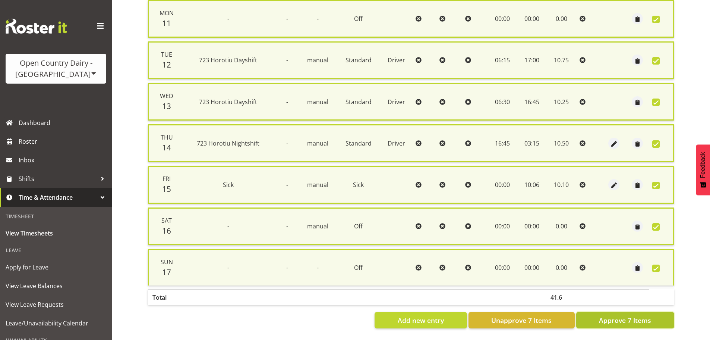
click at [629, 315] on span "Approve 7 Items" at bounding box center [625, 320] width 52 height 10
checkbox input "false"
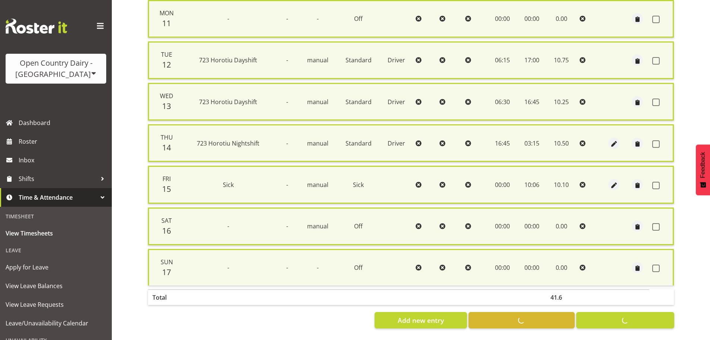
checkbox input "false"
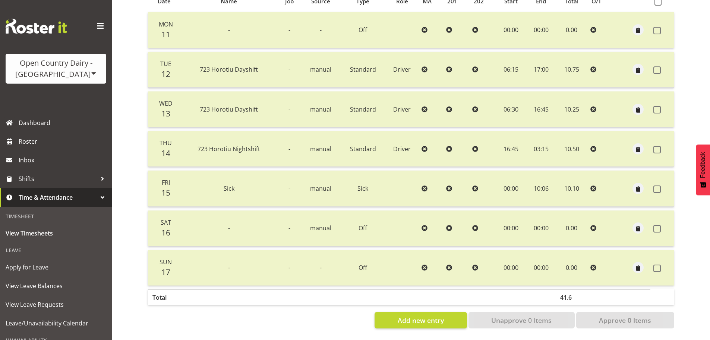
drag, startPoint x: 129, startPoint y: 251, endPoint x: 126, endPoint y: 247, distance: 4.6
click at [127, 248] on div "Timesheets View Timesheets Summary August 11th - August 17th 2025 Pay Period Se…" at bounding box center [411, 93] width 598 height 493
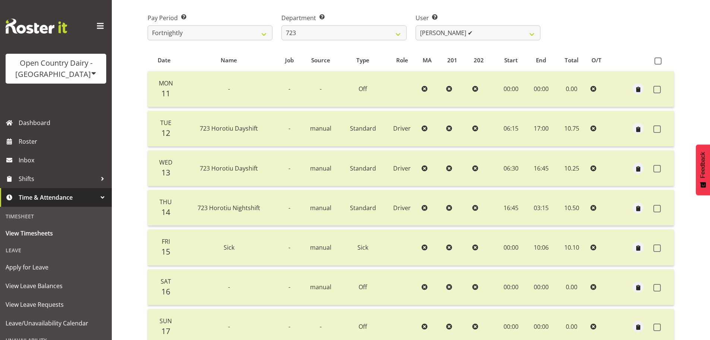
scroll to position [0, 0]
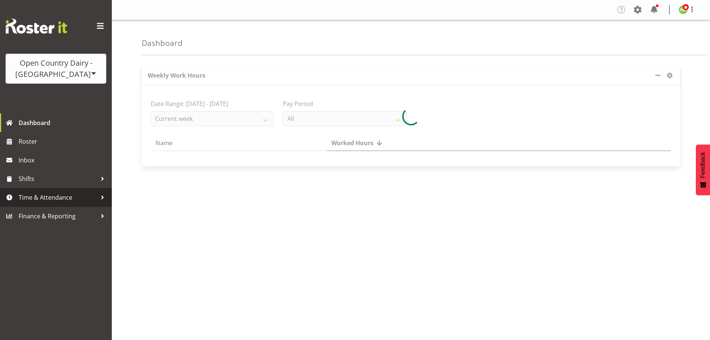
click at [48, 199] on span "Time & Attendance" at bounding box center [58, 197] width 78 height 11
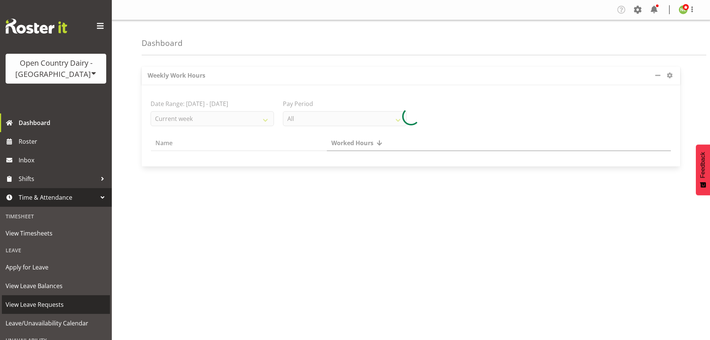
click at [58, 304] on span "View Leave Requests" at bounding box center [56, 304] width 101 height 11
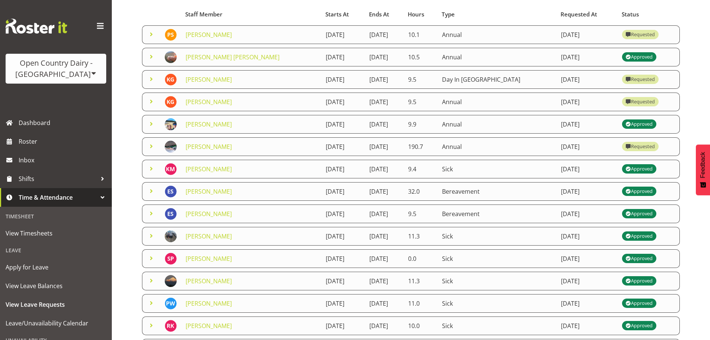
scroll to position [129, 0]
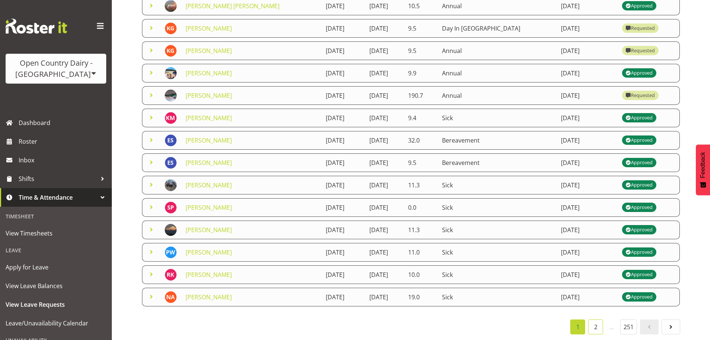
click at [594, 320] on link "2" at bounding box center [595, 326] width 15 height 15
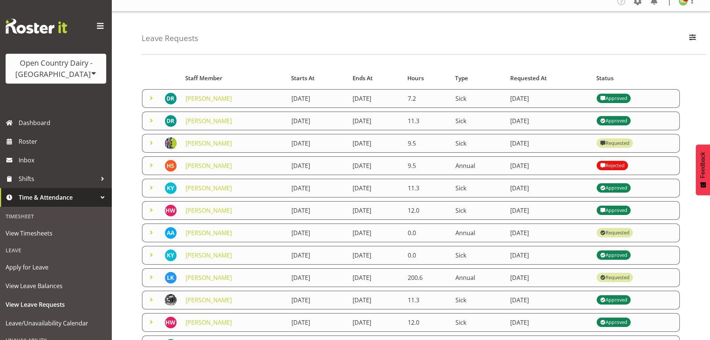
scroll to position [0, 0]
